Goal: Navigation & Orientation: Find specific page/section

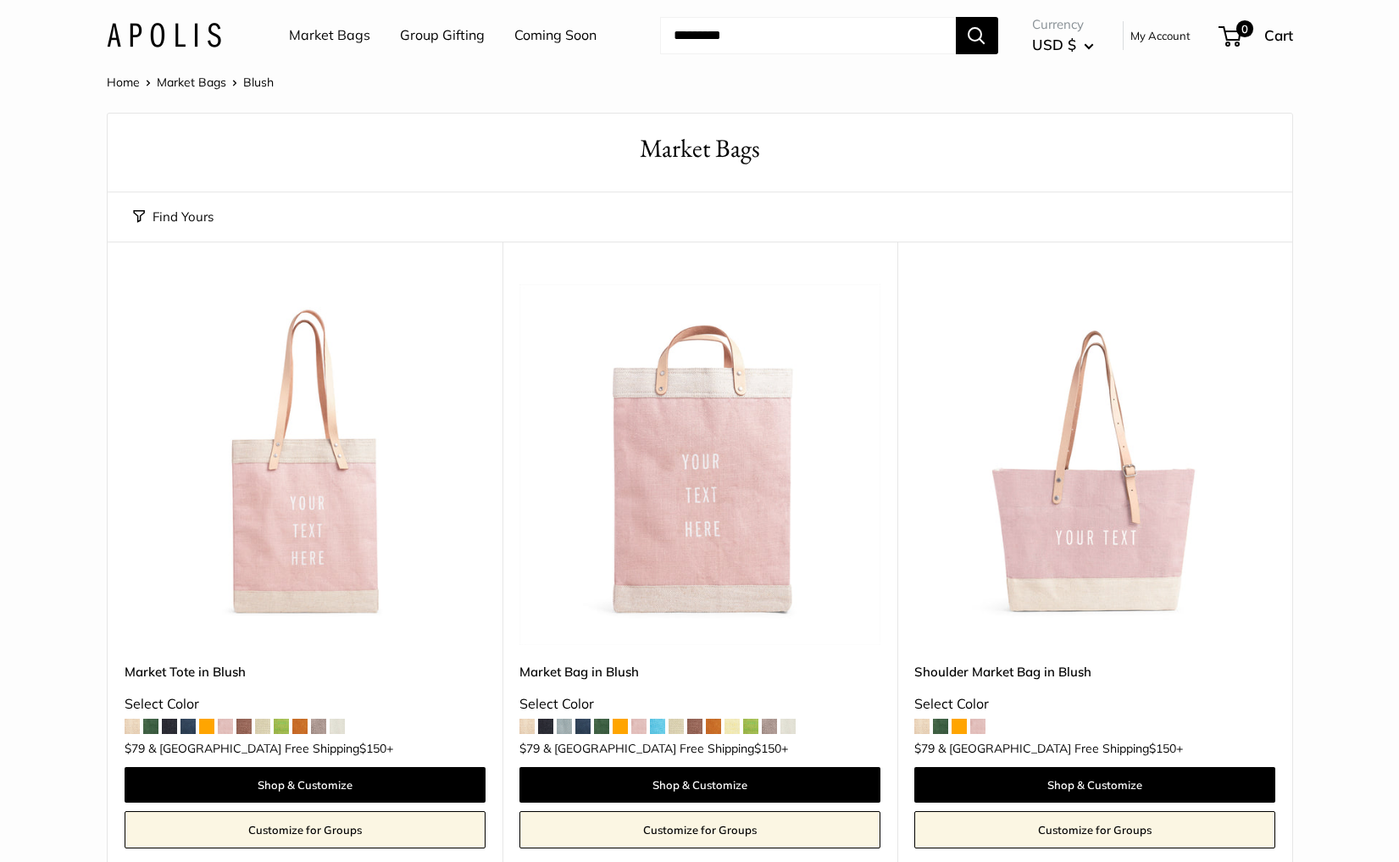
click at [315, 27] on link "Market Bags" at bounding box center [329, 35] width 81 height 25
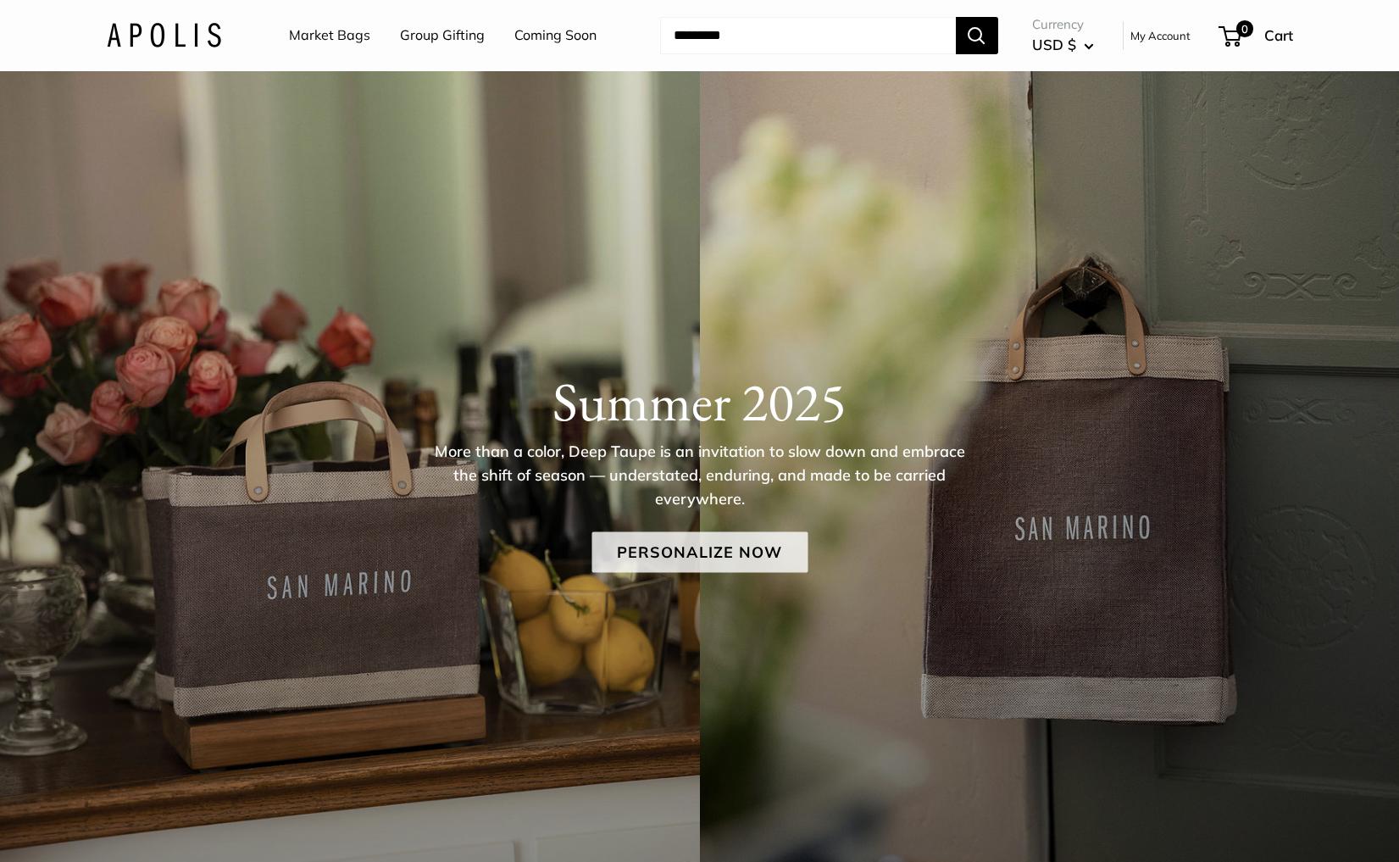
click at [698, 552] on link "Personalize Now" at bounding box center [700, 552] width 216 height 41
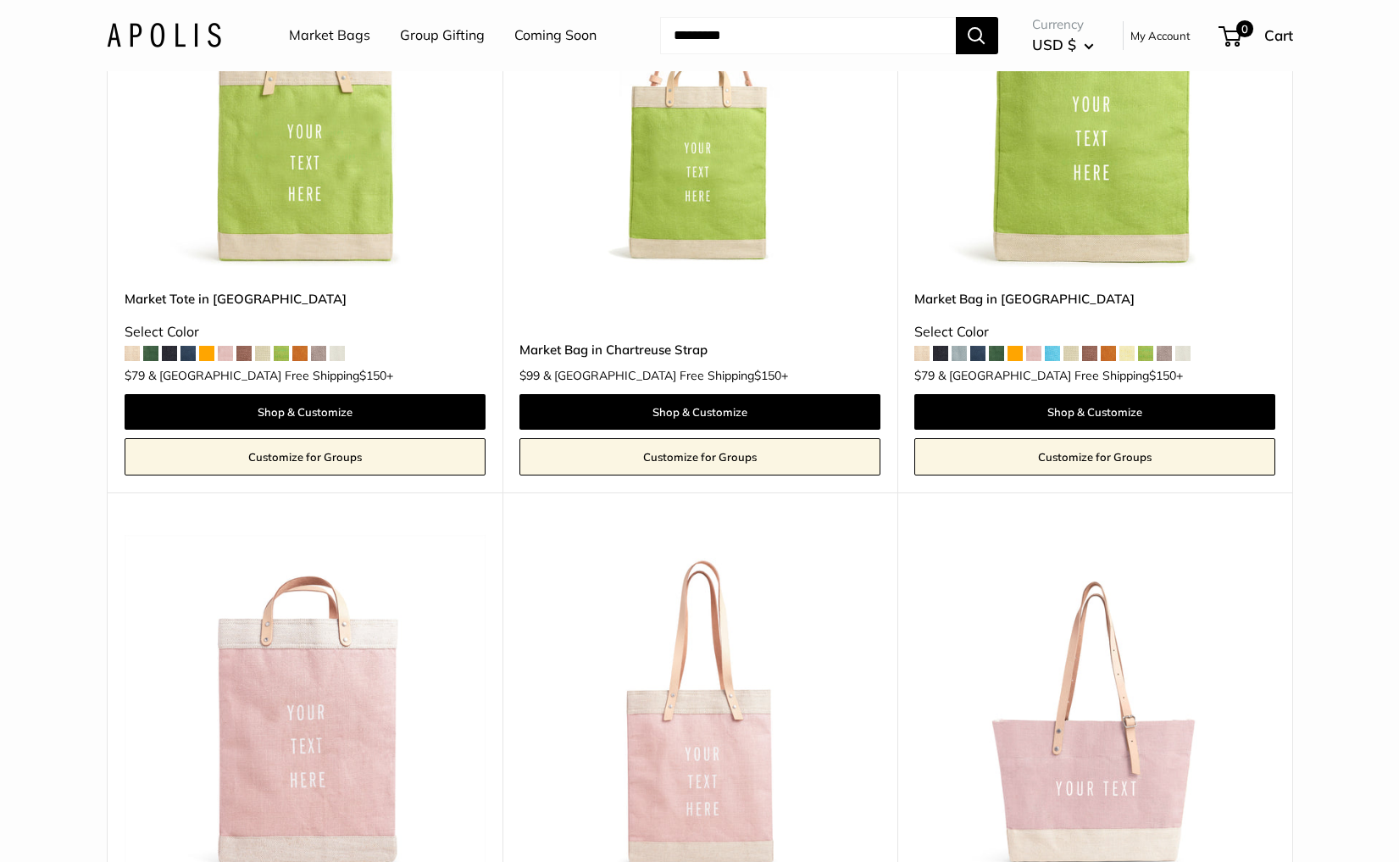
scroll to position [4223, 0]
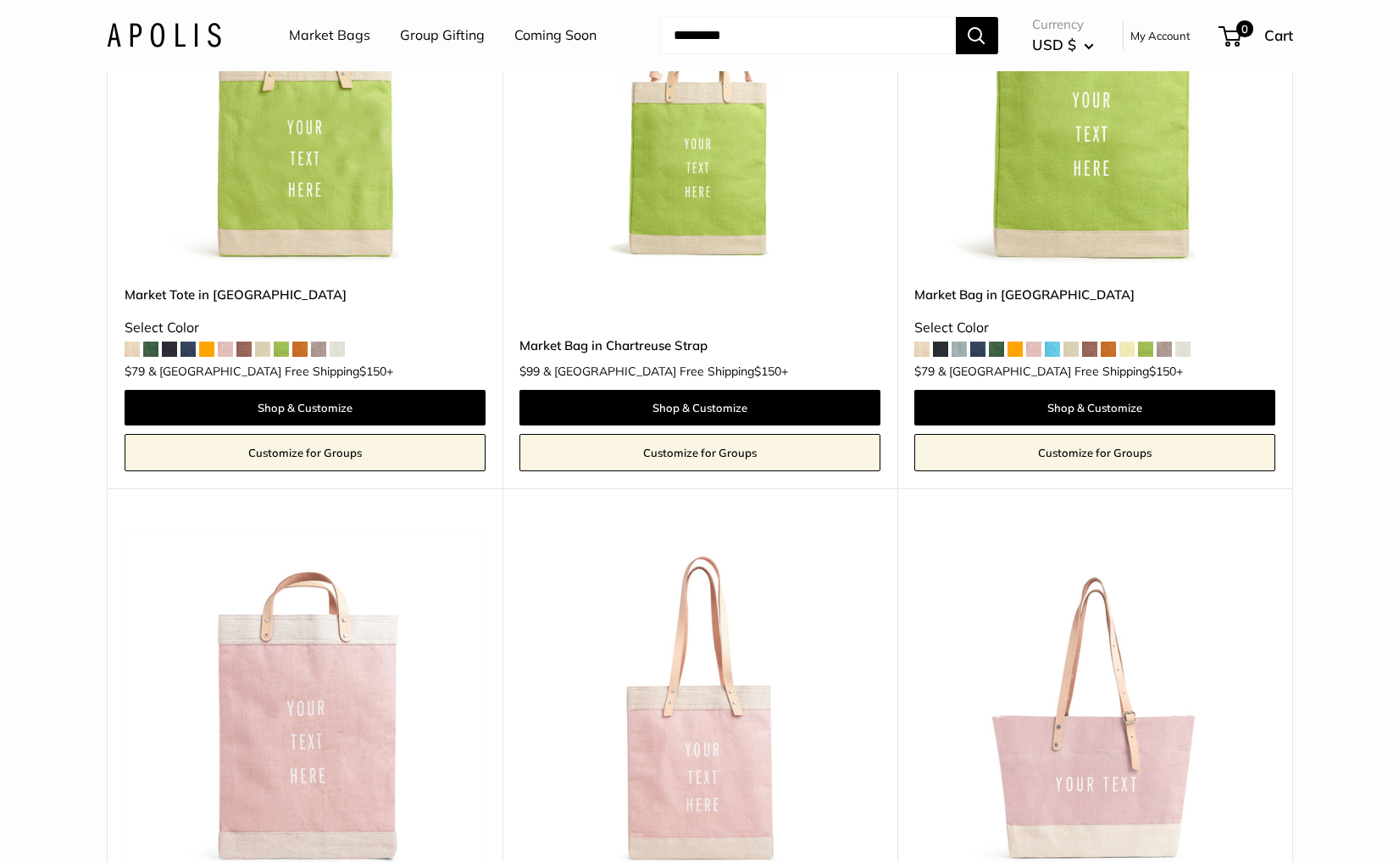
click at [346, 36] on link "Market Bags" at bounding box center [329, 35] width 81 height 25
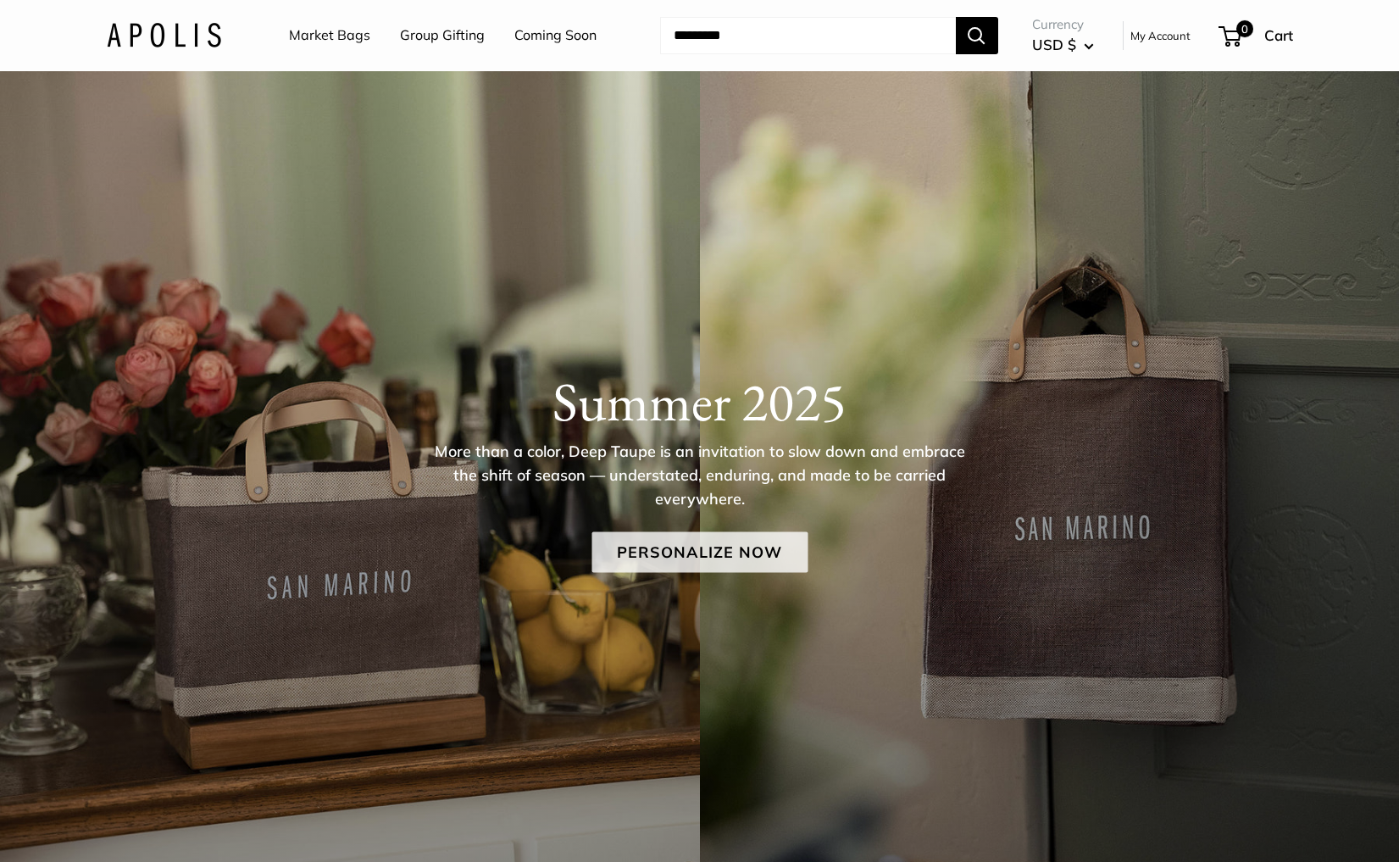
click at [688, 544] on link "Personalize Now" at bounding box center [700, 552] width 216 height 41
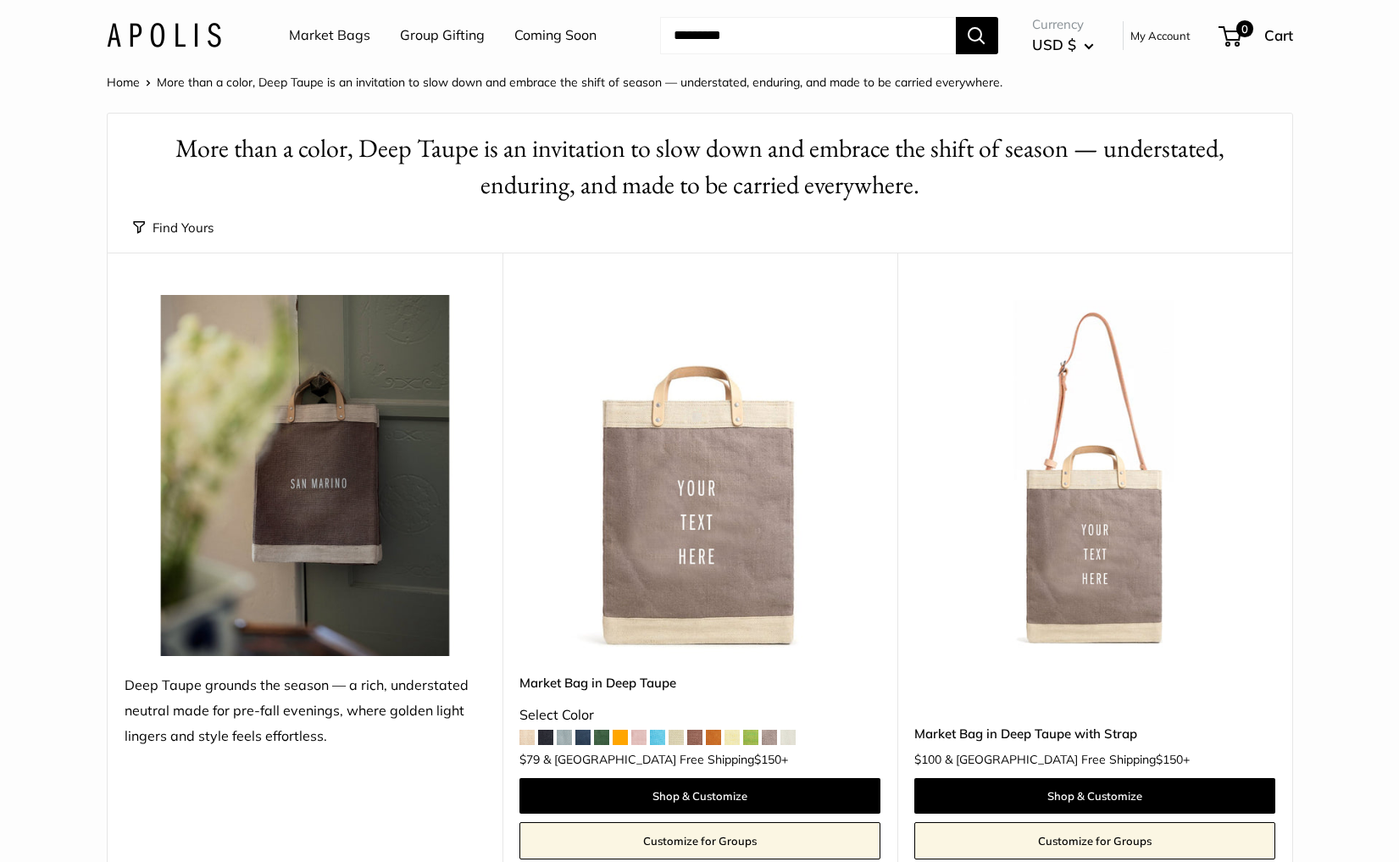
click at [332, 40] on link "Market Bags" at bounding box center [329, 35] width 81 height 25
